Goal: Transaction & Acquisition: Download file/media

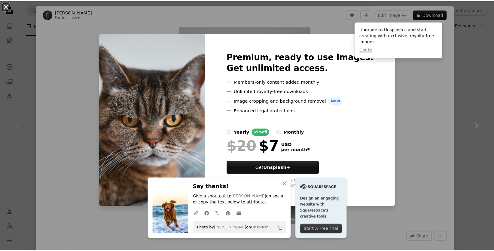
scroll to position [120, 0]
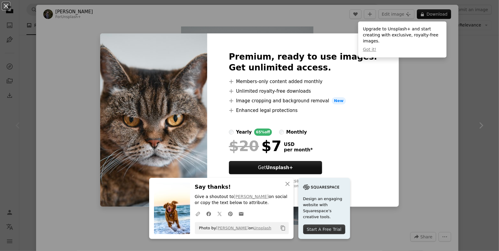
click at [479, 53] on div "An X shape Premium, ready to use images. Get unlimited access. A plus sign Memb…" at bounding box center [249, 125] width 499 height 251
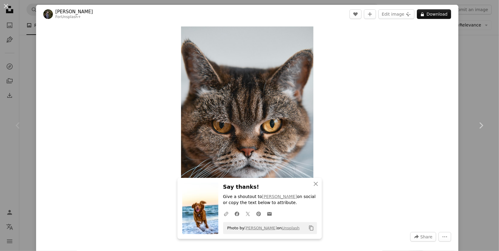
click at [479, 53] on div "An X shape Chevron left Chevron right [PERSON_NAME] For Unsplash+ A heart A plu…" at bounding box center [249, 125] width 499 height 251
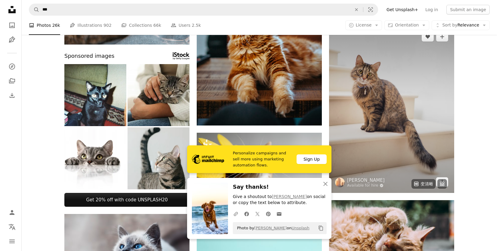
scroll to position [241, 0]
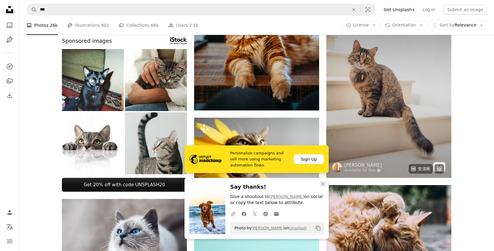
click at [387, 99] on img at bounding box center [389, 94] width 125 height 167
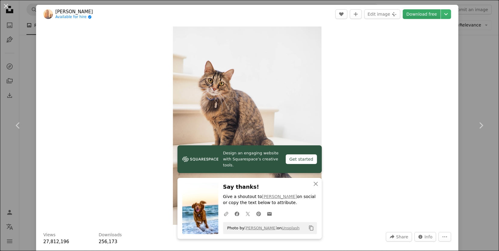
click at [421, 16] on link "Download free" at bounding box center [422, 14] width 38 height 10
